Goal: Transaction & Acquisition: Purchase product/service

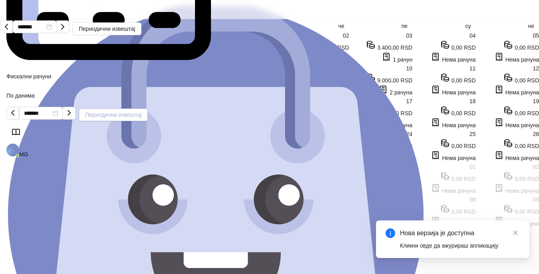
click at [148, 108] on button "Периодични извештај" at bounding box center [113, 114] width 69 height 13
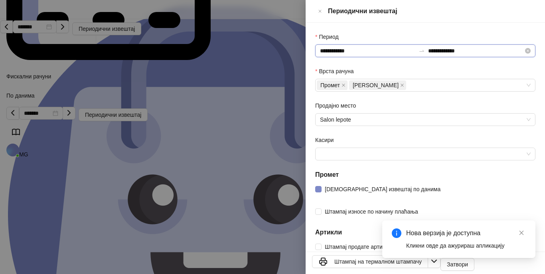
click at [367, 47] on input "**********" at bounding box center [367, 50] width 95 height 9
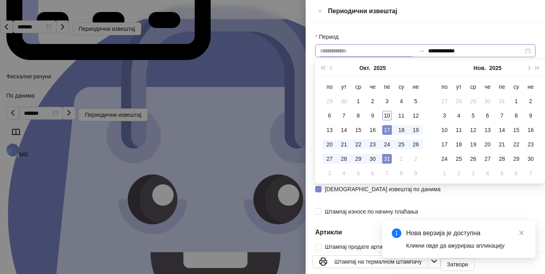
type input "**********"
click at [385, 116] on div "10" at bounding box center [388, 116] width 10 height 10
type input "**********"
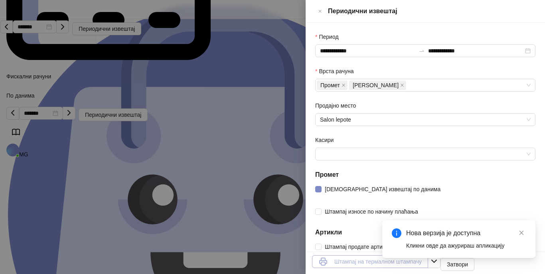
click at [428, 264] on button "Штампај на термалном штампачу" at bounding box center [370, 261] width 116 height 13
click at [323, 11] on icon "Close" at bounding box center [320, 11] width 5 height 10
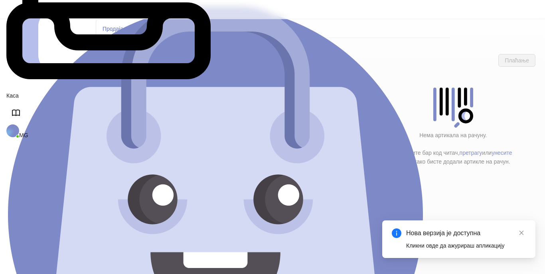
click at [137, 96] on h4 "Lakiranje" at bounding box center [249, 100] width 254 height 9
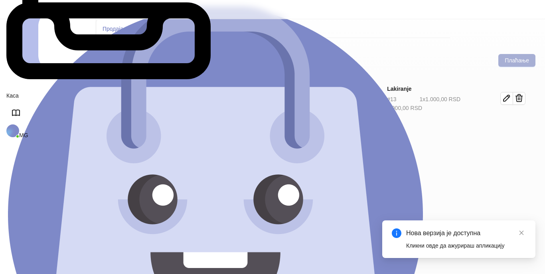
click at [517, 54] on button "Плаћање" at bounding box center [517, 60] width 37 height 13
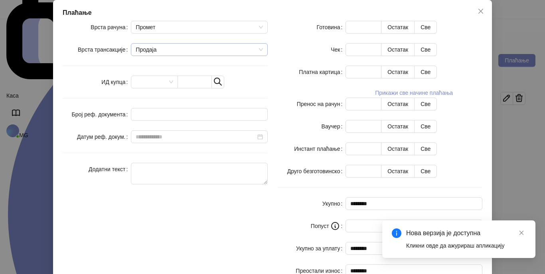
click at [261, 56] on span "Продаја" at bounding box center [199, 50] width 127 height 12
click at [262, 33] on span "Промет" at bounding box center [199, 27] width 127 height 12
click at [421, 97] on button "Прикажи све начине плаћања" at bounding box center [414, 93] width 137 height 10
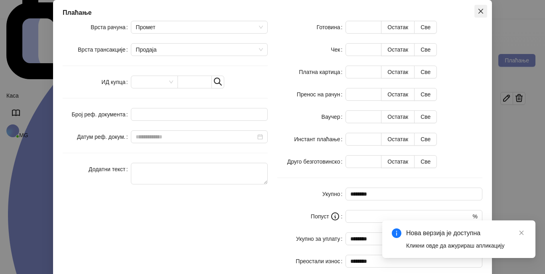
click at [478, 14] on span "Close" at bounding box center [481, 11] width 13 height 6
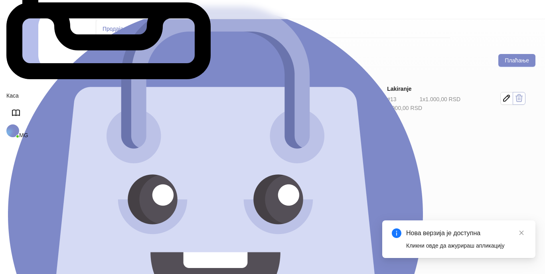
click at [524, 93] on icon "button" at bounding box center [520, 98] width 10 height 10
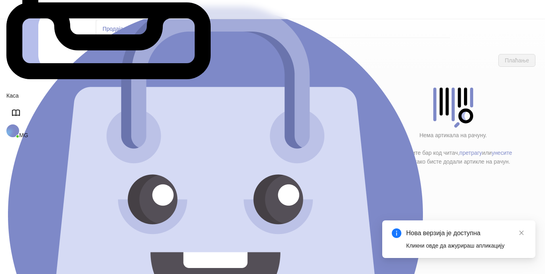
click at [469, 238] on div "Нова верзија је доступна Кликни овде да ажурираш апликацију" at bounding box center [459, 239] width 134 height 22
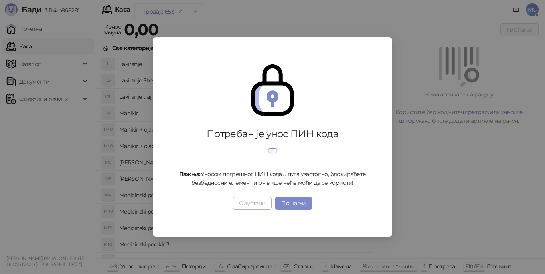
click at [266, 209] on button "Одустани" at bounding box center [252, 202] width 39 height 13
